Goal: Communication & Community: Ask a question

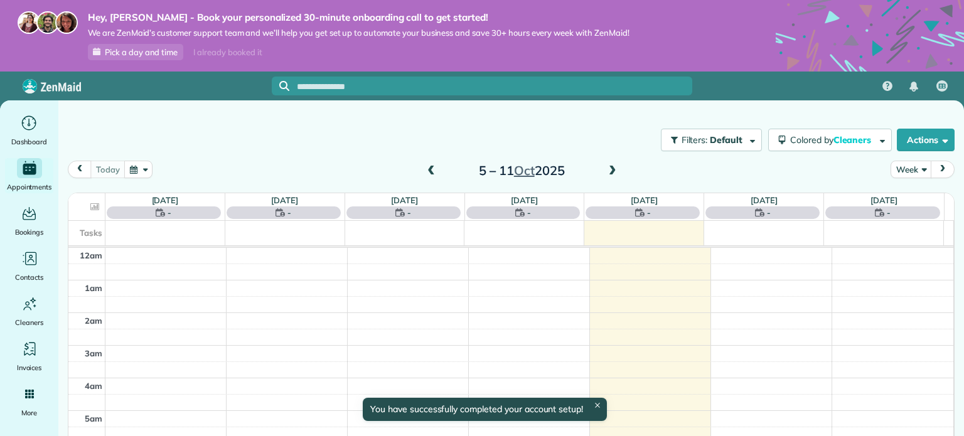
scroll to position [227, 0]
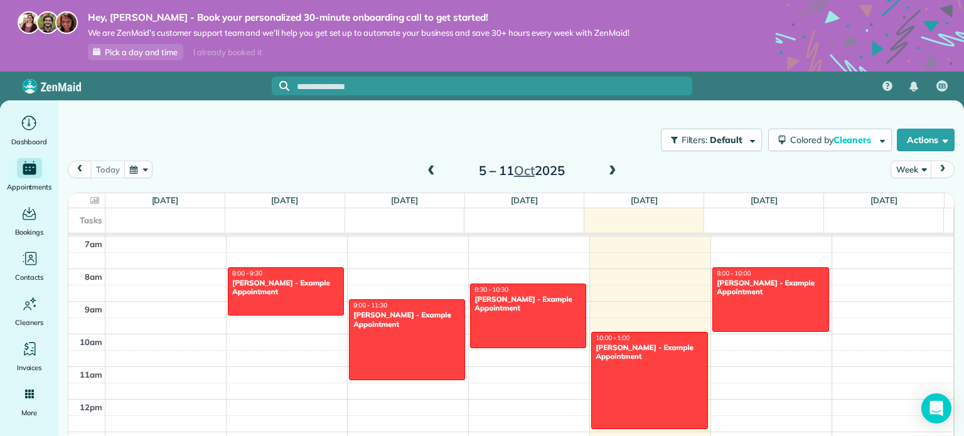
click at [153, 50] on span "Pick a day and time" at bounding box center [141, 52] width 73 height 10
click at [23, 129] on icon "Main" at bounding box center [28, 123] width 19 height 19
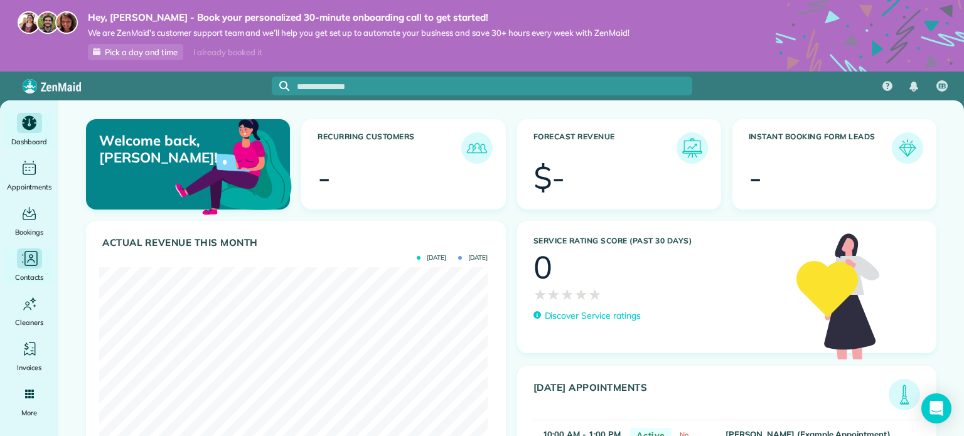
click at [35, 280] on span "Contacts" at bounding box center [29, 277] width 28 height 13
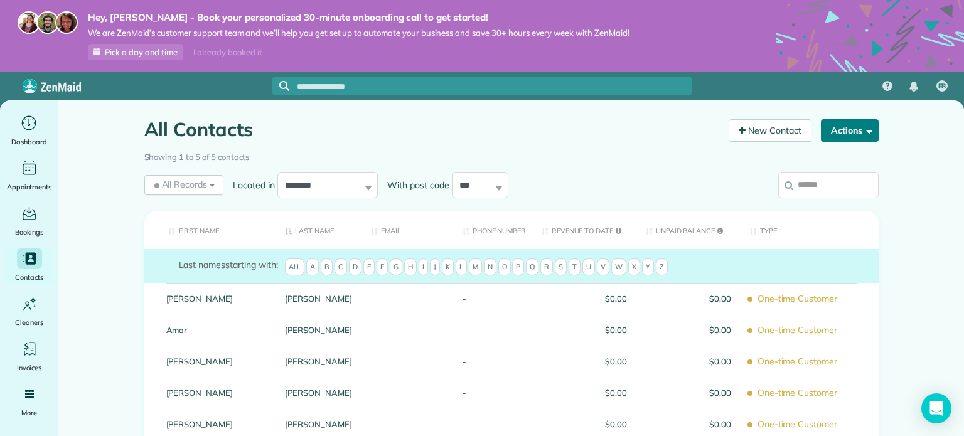
click at [863, 132] on span "button" at bounding box center [867, 130] width 9 height 9
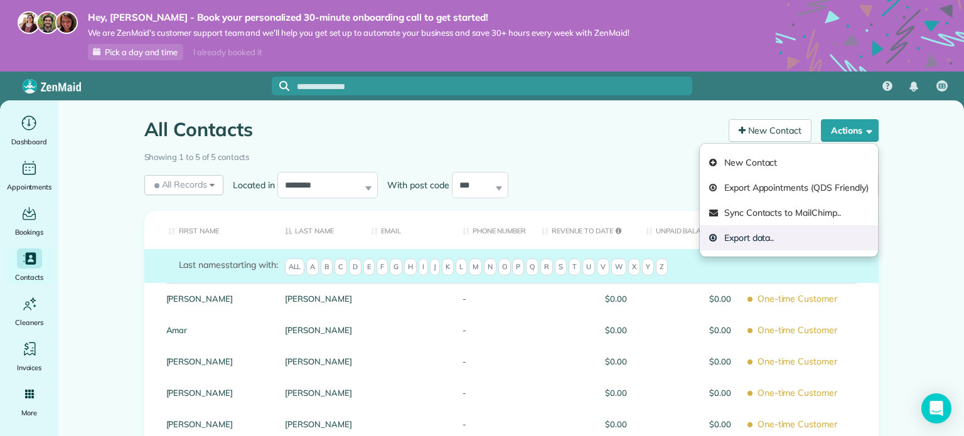
click at [829, 235] on link "Export data.." at bounding box center [789, 237] width 178 height 25
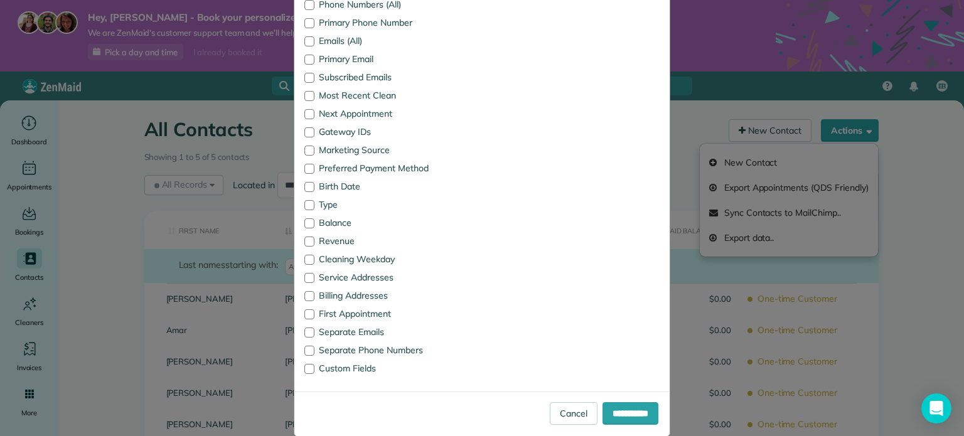
scroll to position [303, 0]
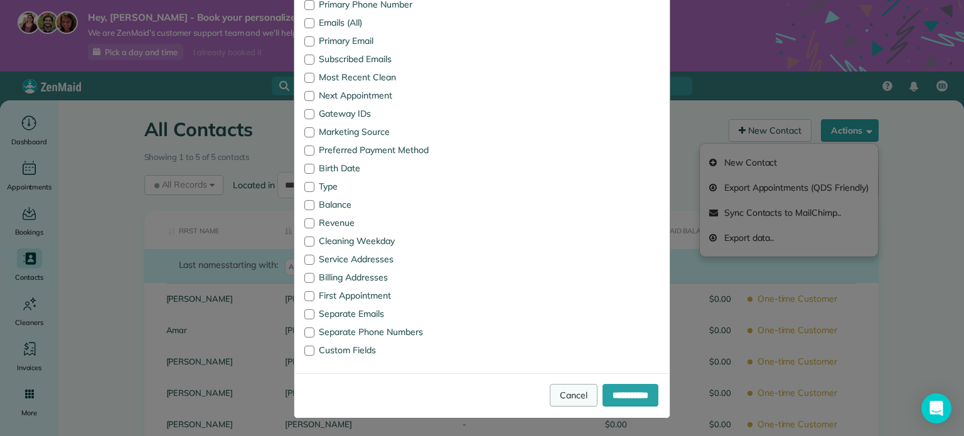
click at [558, 392] on link "Cancel" at bounding box center [574, 395] width 48 height 23
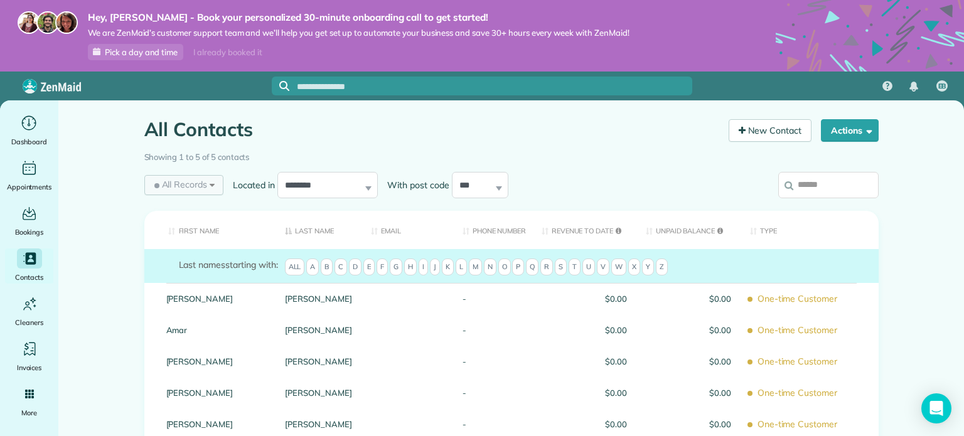
click at [186, 183] on span "All Records" at bounding box center [180, 184] width 56 height 13
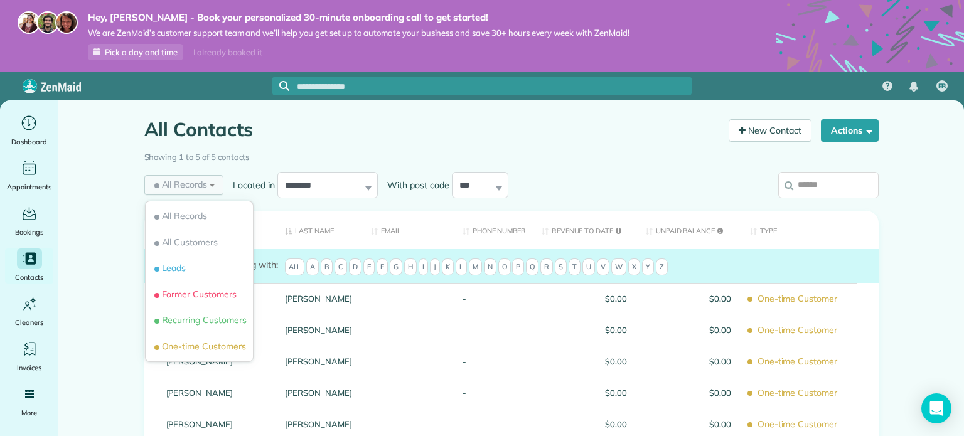
click at [186, 183] on span "All Records" at bounding box center [180, 184] width 56 height 13
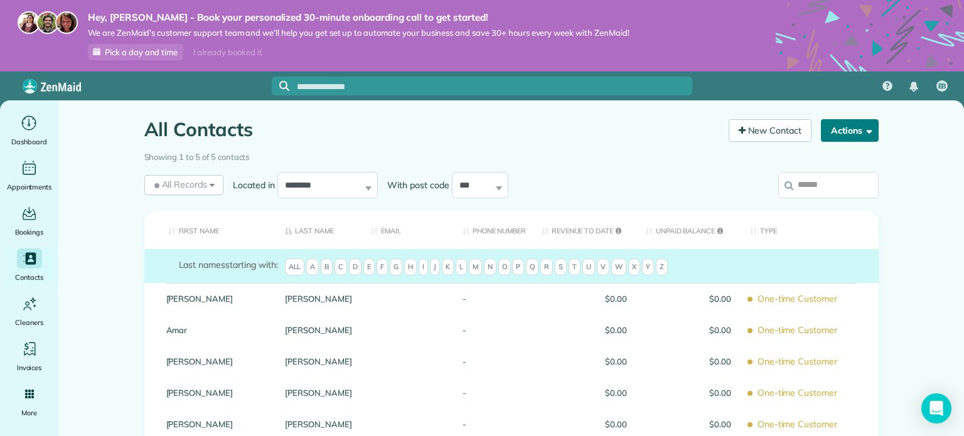
click at [822, 129] on button "Actions" at bounding box center [850, 130] width 58 height 23
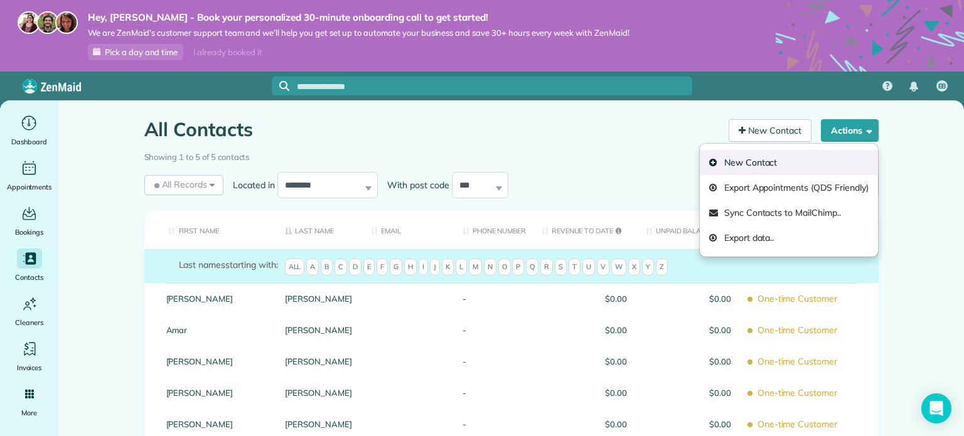
click at [816, 150] on link "New Contact" at bounding box center [789, 162] width 178 height 25
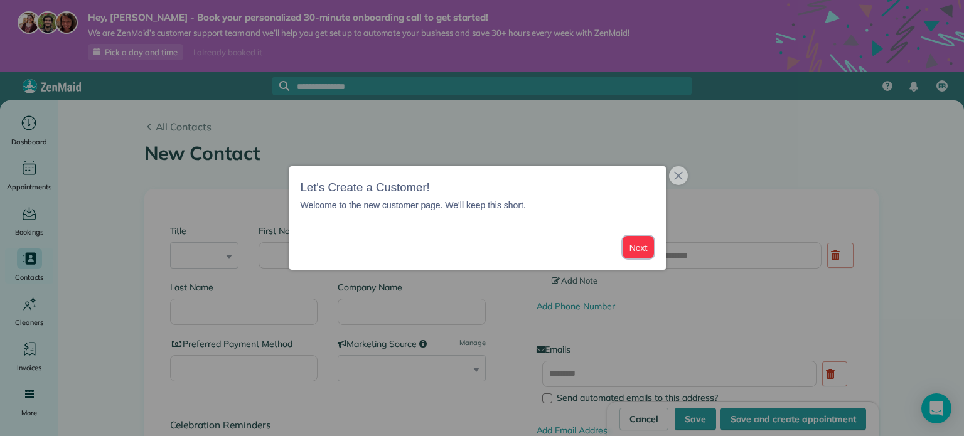
click at [639, 240] on button "Next" at bounding box center [639, 247] width 32 height 23
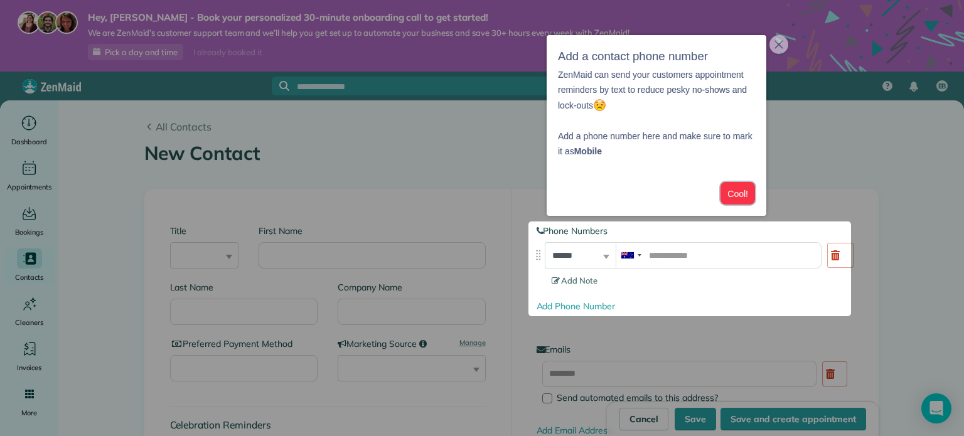
click at [743, 195] on button "Cool!" at bounding box center [738, 193] width 35 height 23
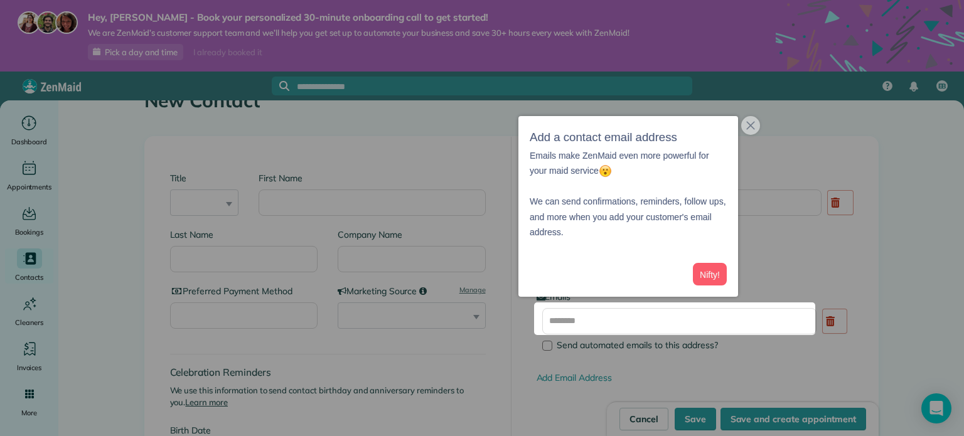
scroll to position [55, 0]
click at [716, 274] on button "Nifty!" at bounding box center [710, 274] width 34 height 23
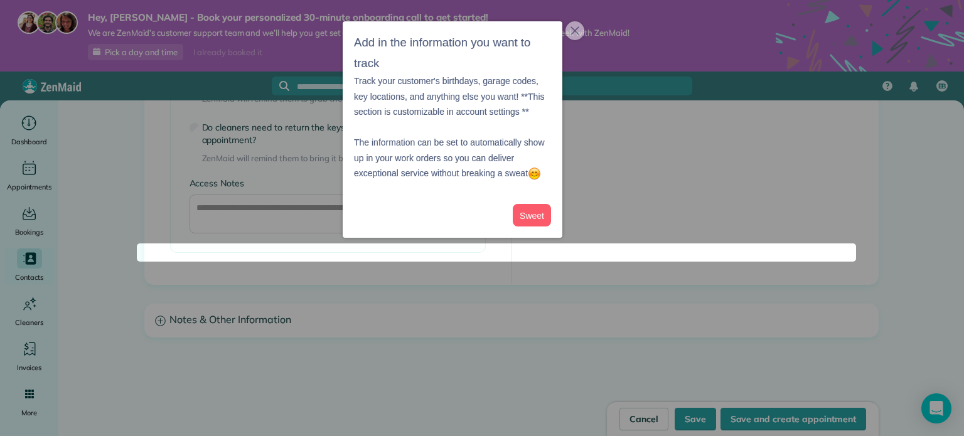
scroll to position [1005, 0]
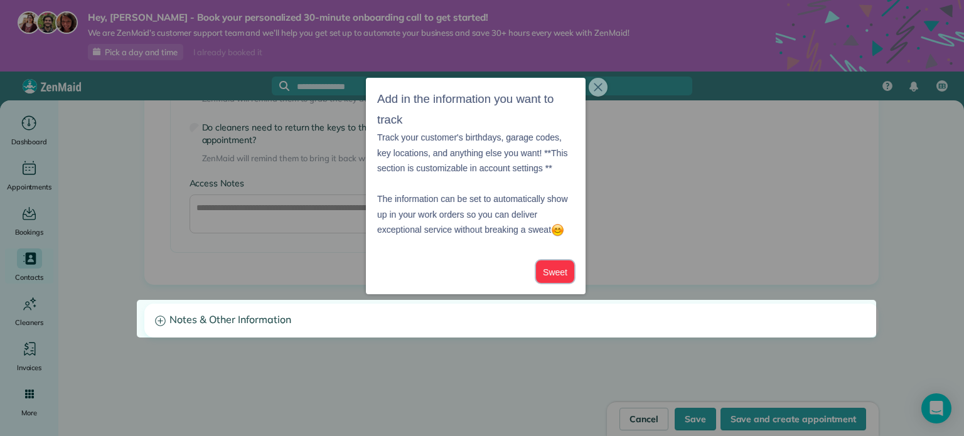
click at [561, 275] on button "Sweet" at bounding box center [555, 272] width 38 height 23
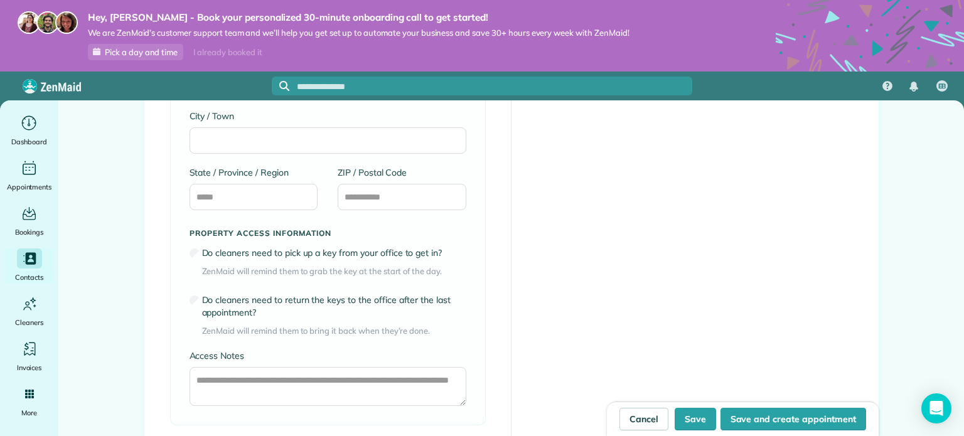
scroll to position [816, 0]
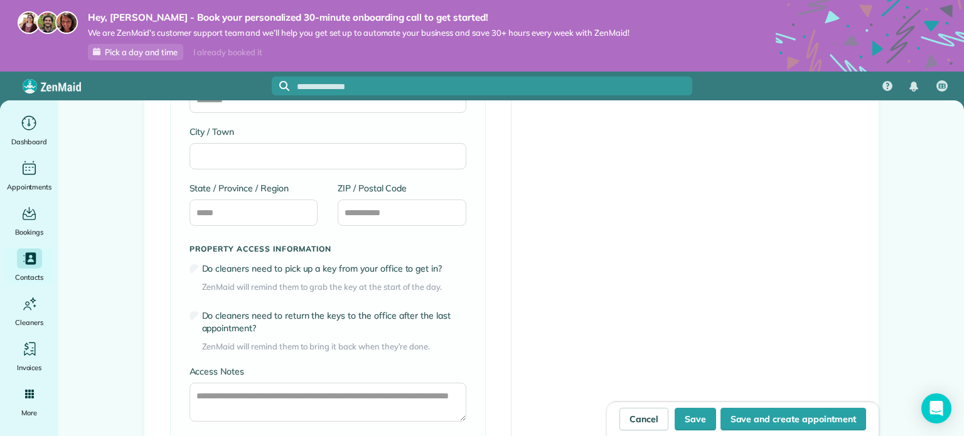
click at [183, 323] on div "To copy over, please clear field above Address Line 1 Address Line 2 City / Tow…" at bounding box center [328, 197] width 316 height 487
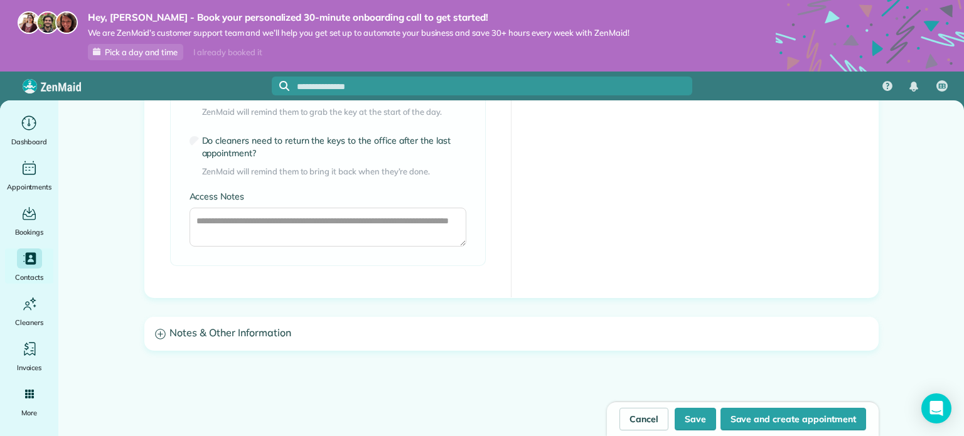
scroll to position [1005, 0]
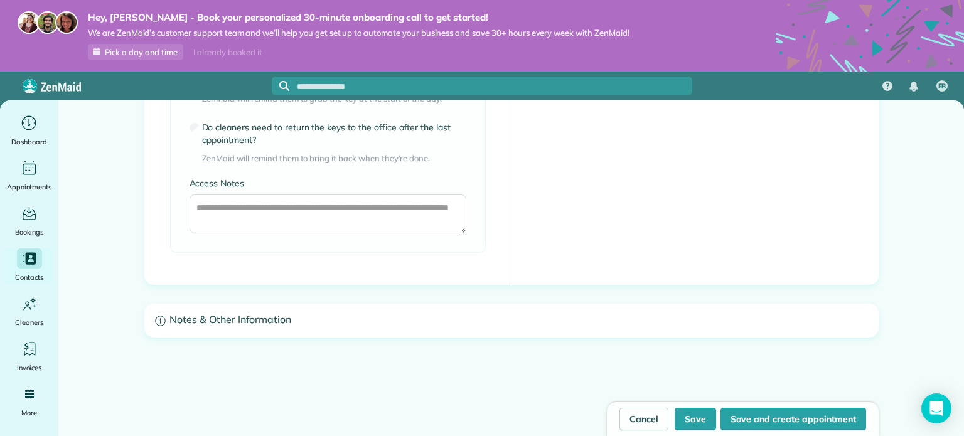
click at [271, 322] on h3 "Notes & Other Information" at bounding box center [511, 320] width 733 height 32
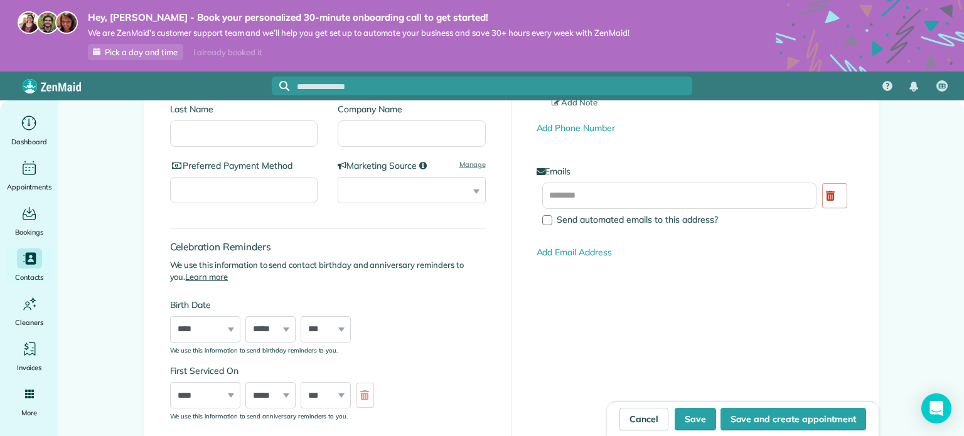
scroll to position [0, 0]
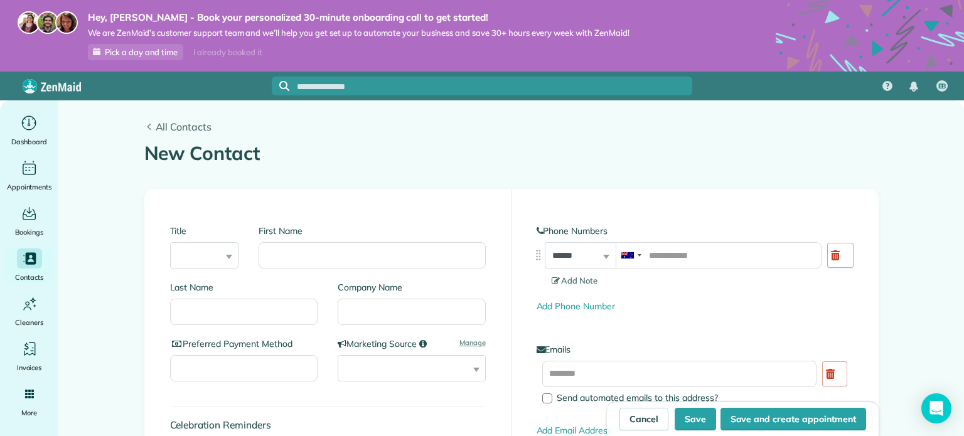
click at [182, 125] on span "All Contacts" at bounding box center [517, 126] width 723 height 15
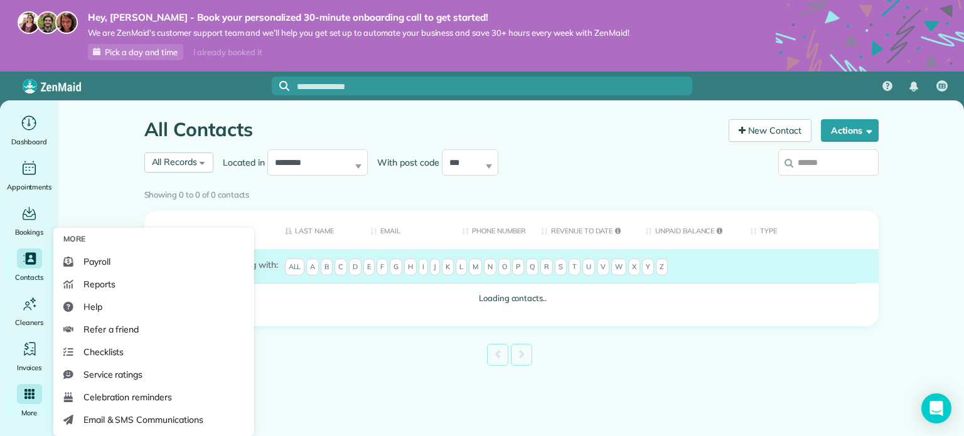
click at [28, 404] on div "Main" at bounding box center [29, 394] width 25 height 20
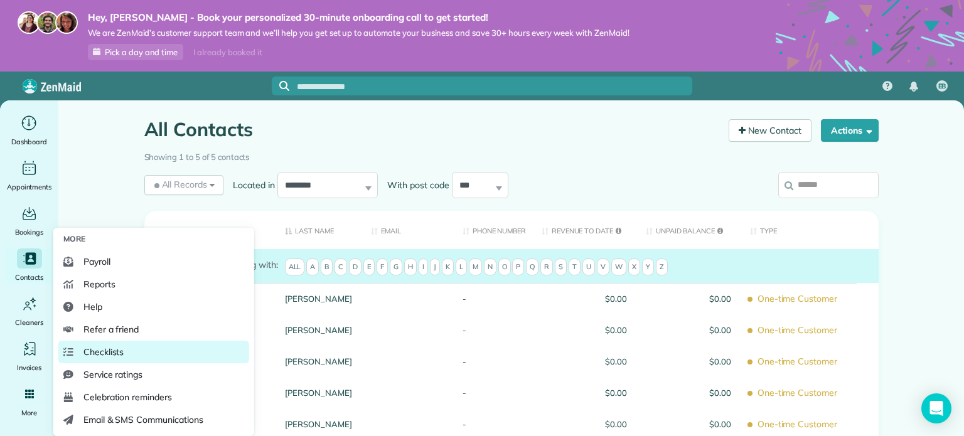
click at [121, 346] on span "Checklists" at bounding box center [104, 352] width 41 height 13
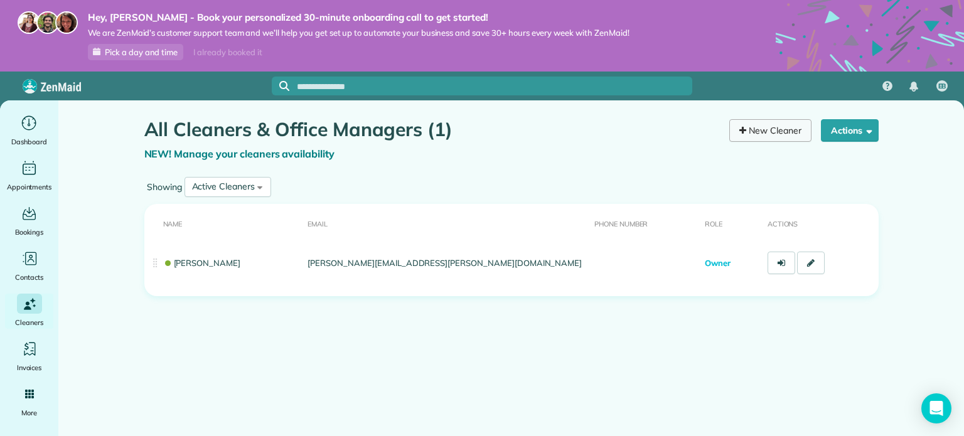
click at [787, 129] on link "New Cleaner" at bounding box center [771, 130] width 82 height 23
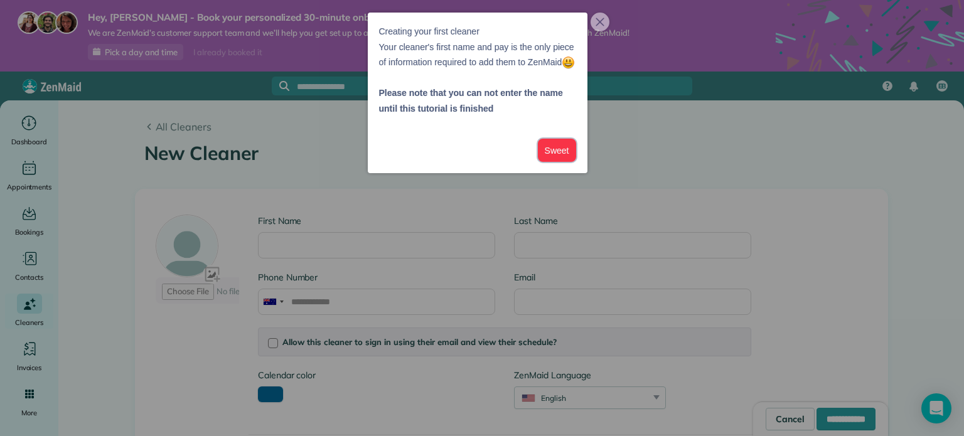
click at [554, 162] on button "Sweet" at bounding box center [557, 150] width 38 height 23
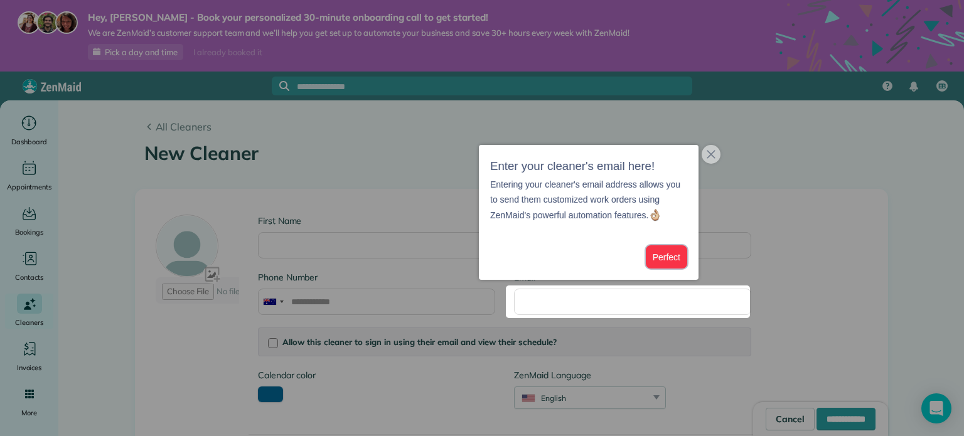
click at [671, 261] on button "Perfect" at bounding box center [666, 256] width 41 height 23
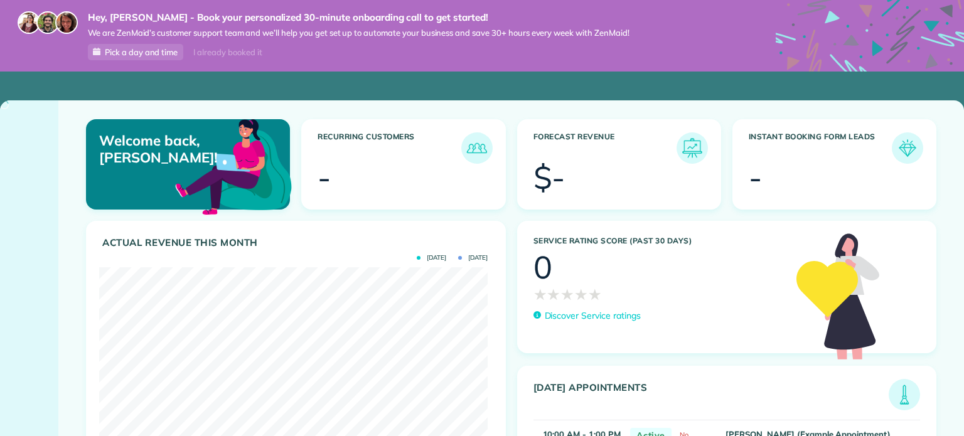
scroll to position [173, 389]
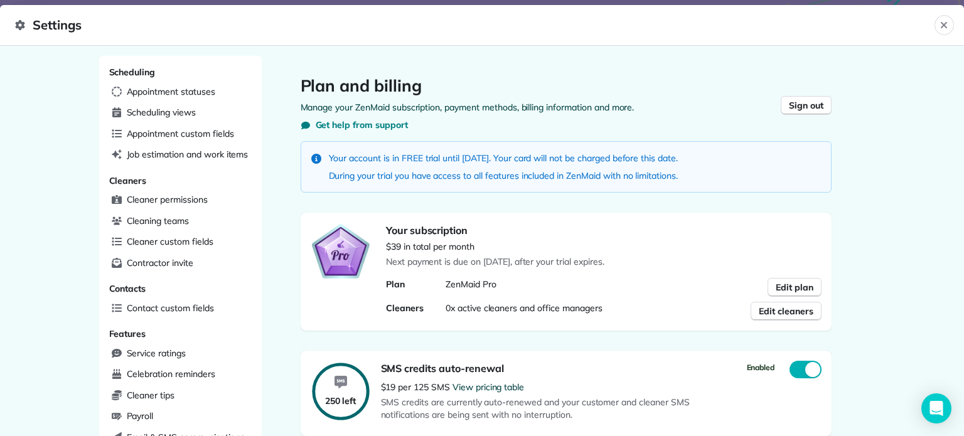
click at [622, 287] on div "ZenMaid Pro" at bounding box center [584, 287] width 276 height 19
click at [944, 416] on div "Open Intercom Messenger" at bounding box center [936, 408] width 33 height 33
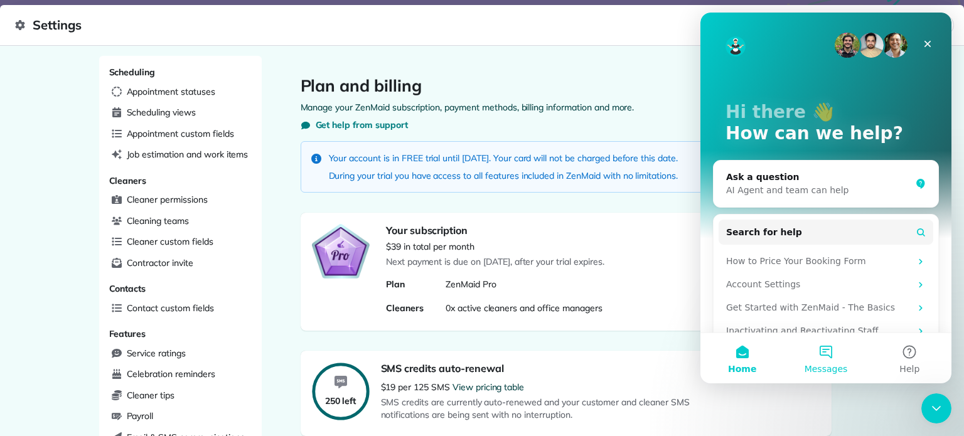
click at [828, 353] on button "Messages" at bounding box center [826, 358] width 84 height 50
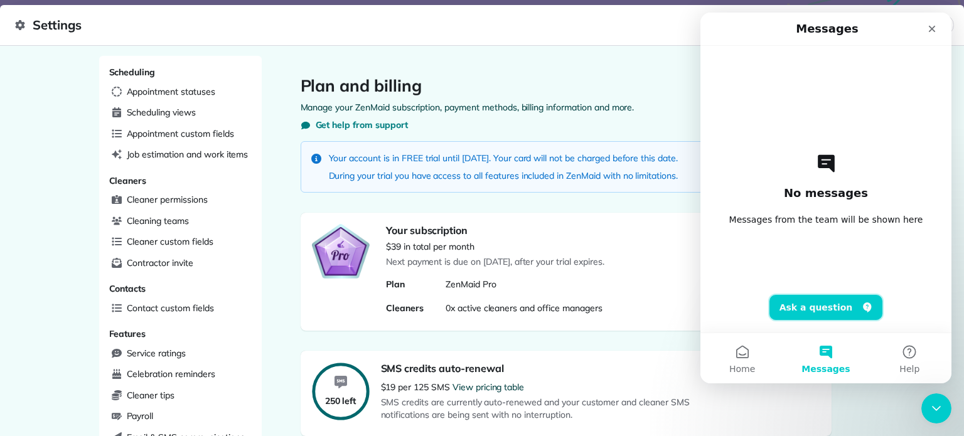
click at [827, 311] on button "Ask a question" at bounding box center [827, 307] width 114 height 25
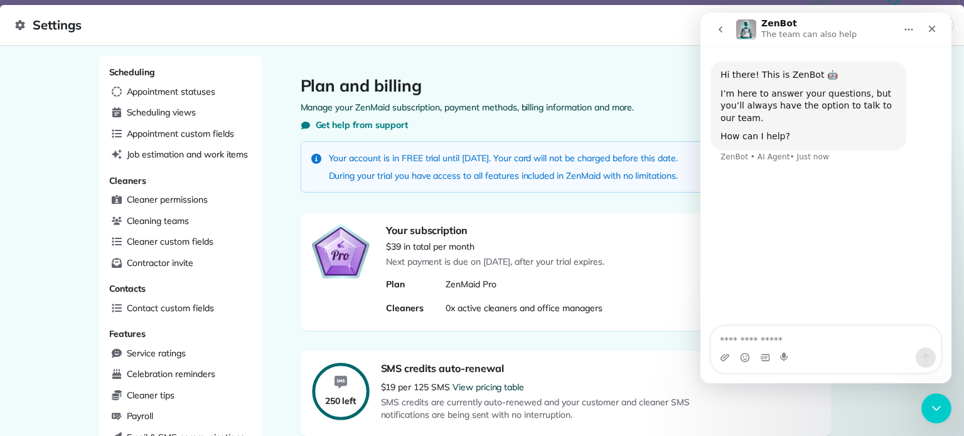
click at [794, 342] on textarea "Ask a question…" at bounding box center [826, 336] width 230 height 21
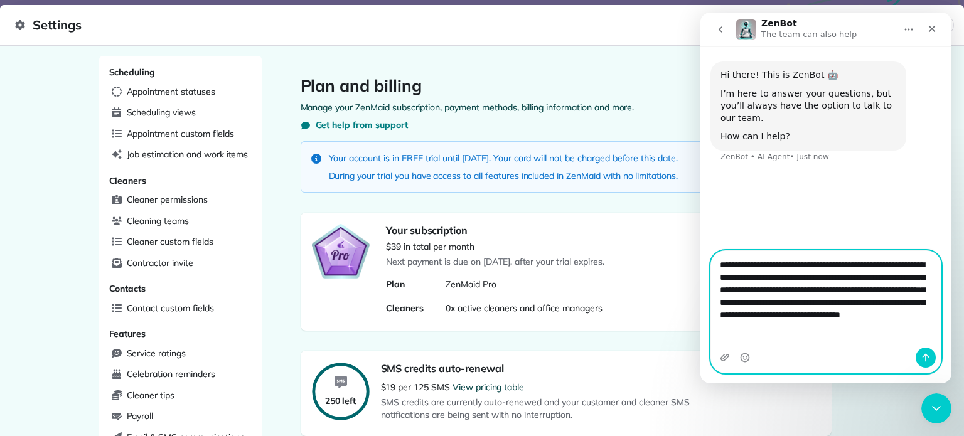
type textarea "**********"
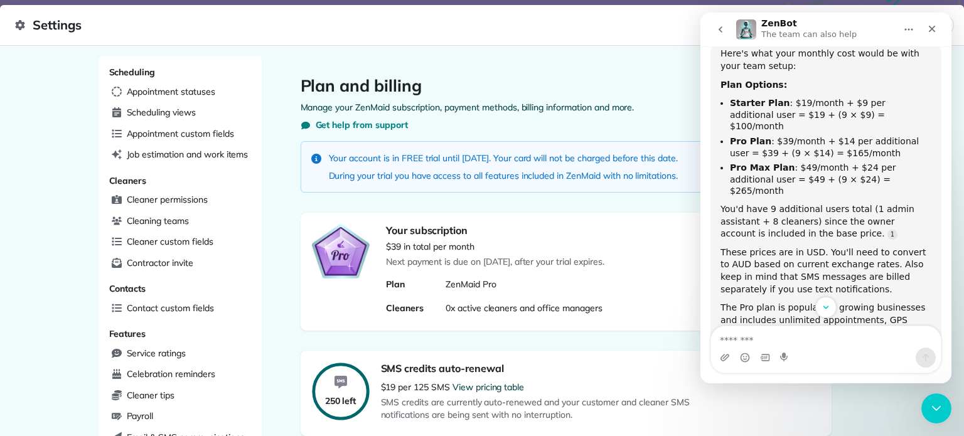
scroll to position [267, 0]
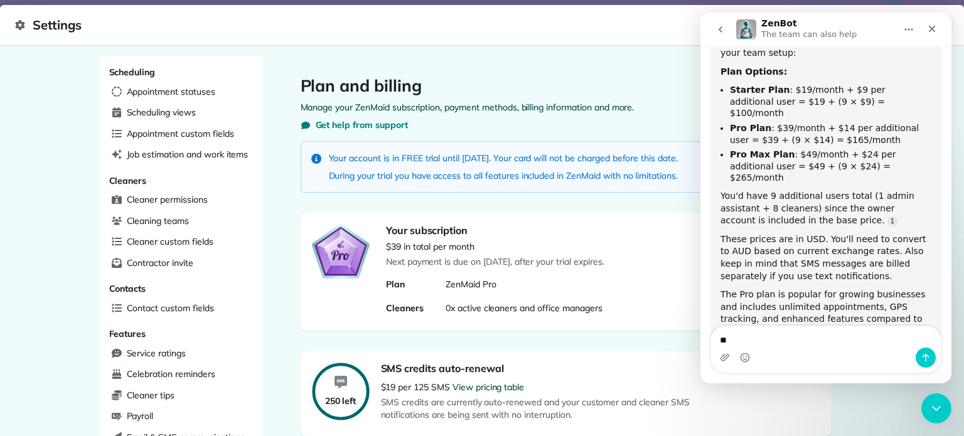
type textarea "*"
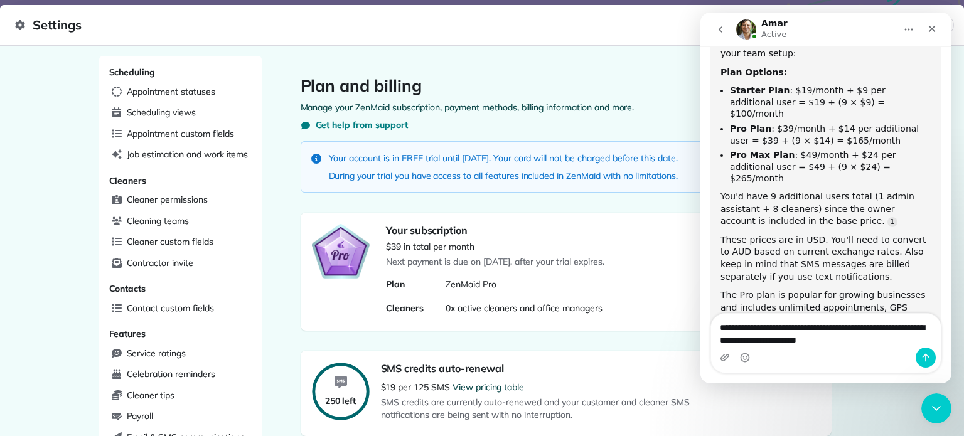
type textarea "**********"
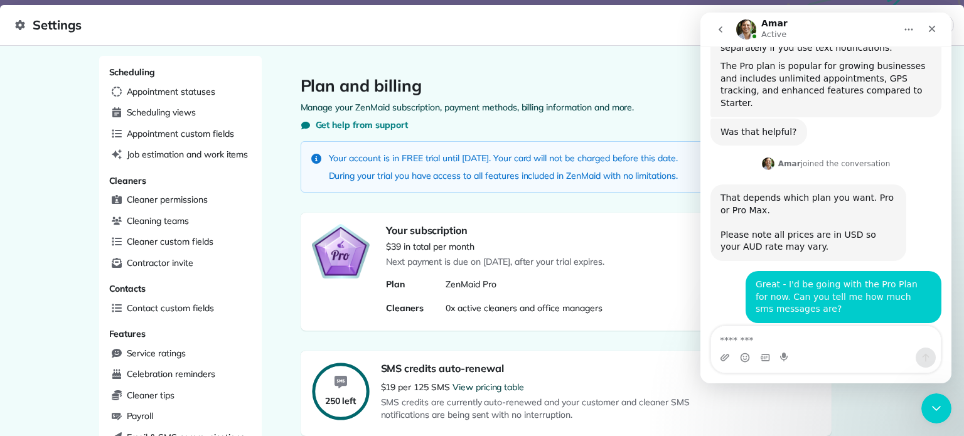
scroll to position [544, 0]
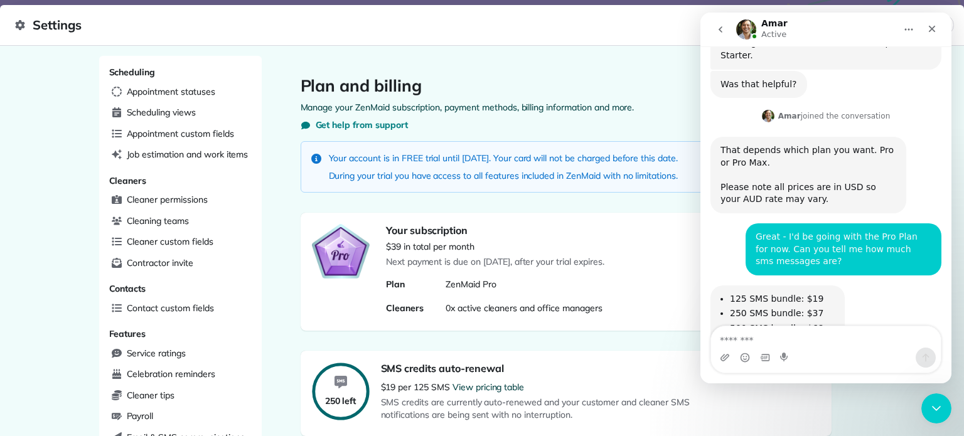
click at [767, 337] on textarea "Message…" at bounding box center [826, 336] width 230 height 21
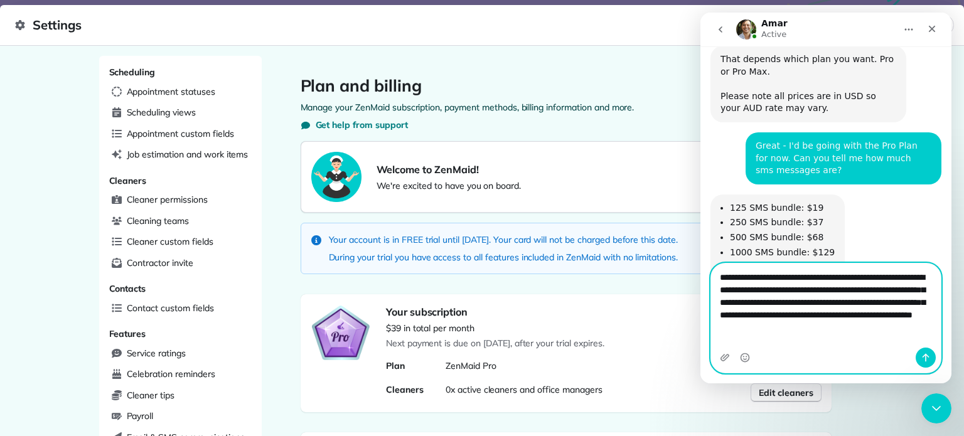
scroll to position [648, 0]
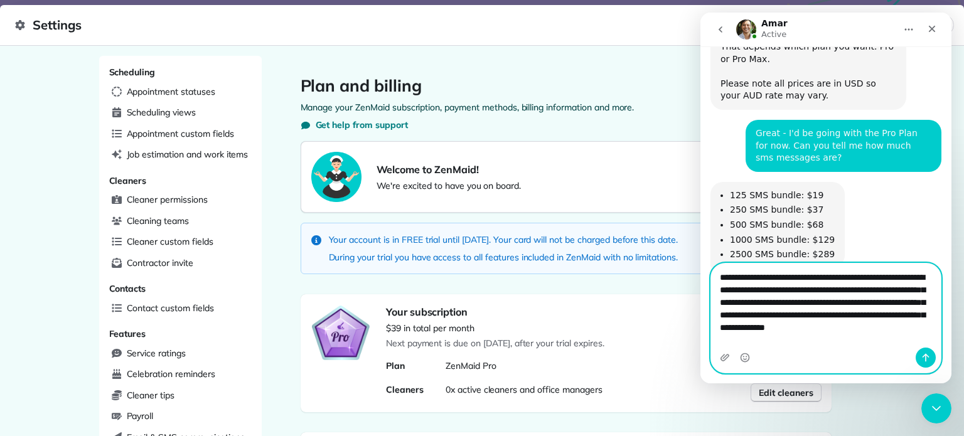
type textarea "**********"
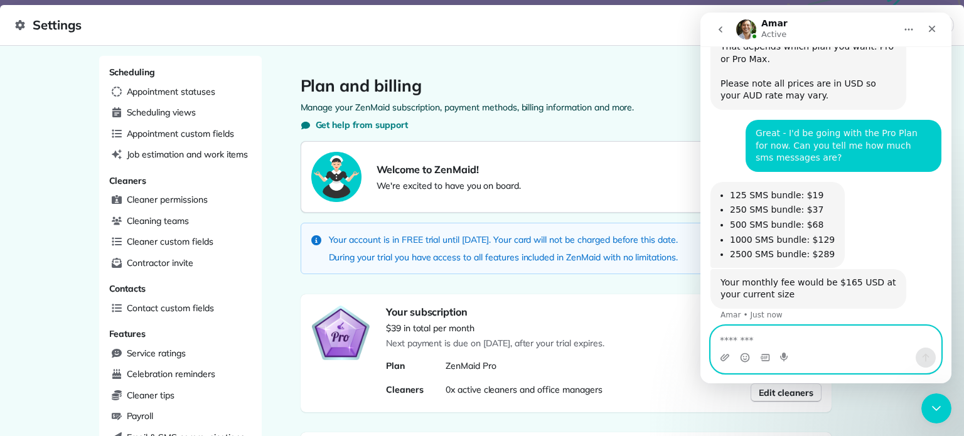
scroll to position [696, 0]
